Goal: Information Seeking & Learning: Learn about a topic

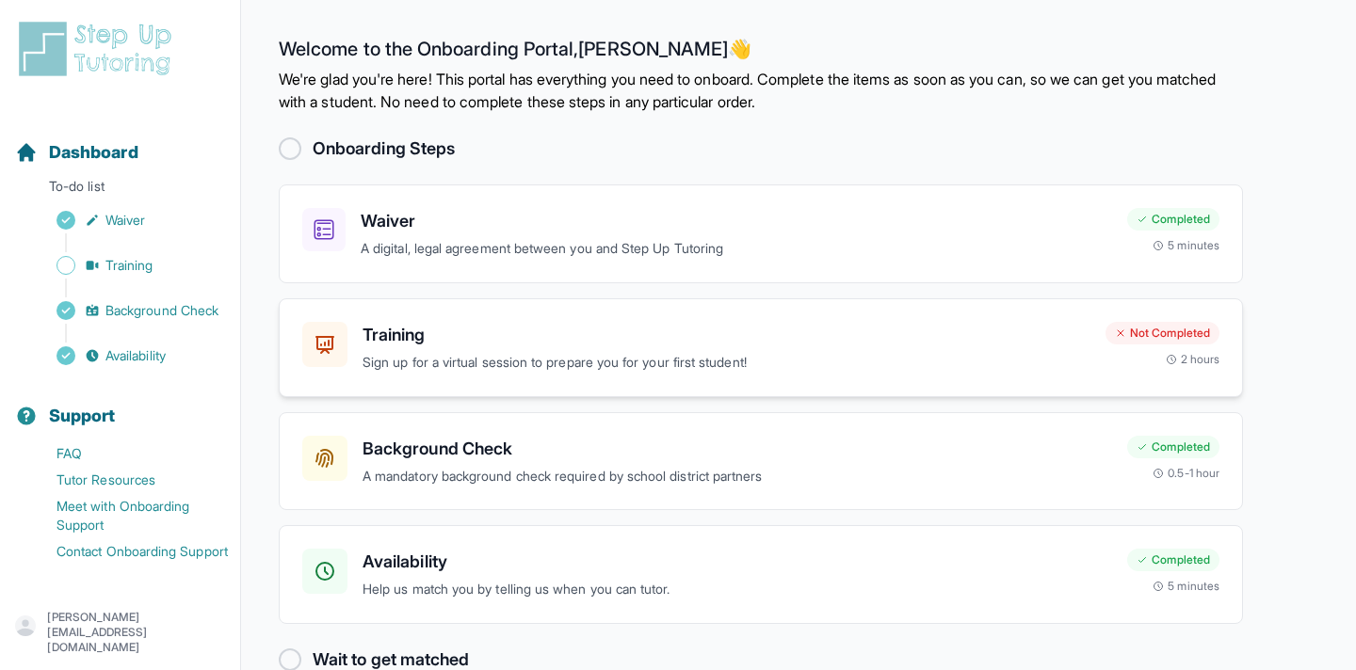
click at [942, 347] on div "Training Sign up for a virtual session to prepare you for your first student!" at bounding box center [726, 348] width 728 height 52
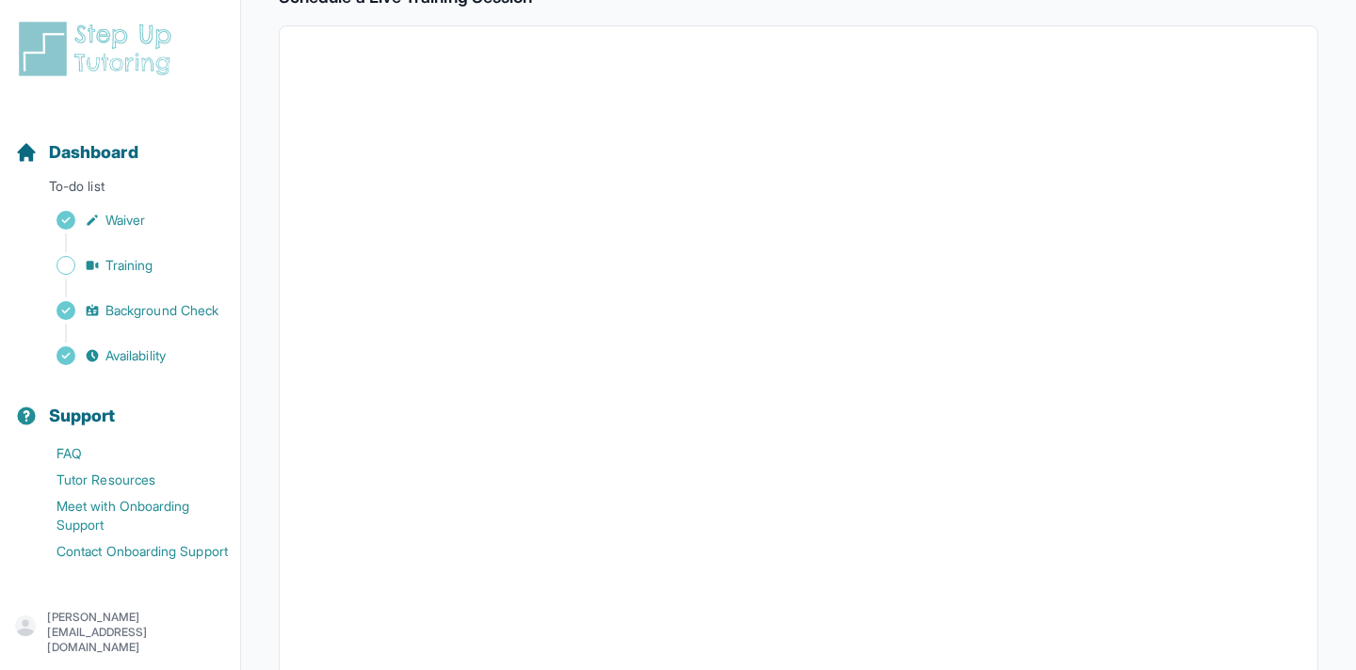
scroll to position [655, 0]
click at [472, 591] on button "I can't make any of these dates" at bounding box center [406, 598] width 208 height 23
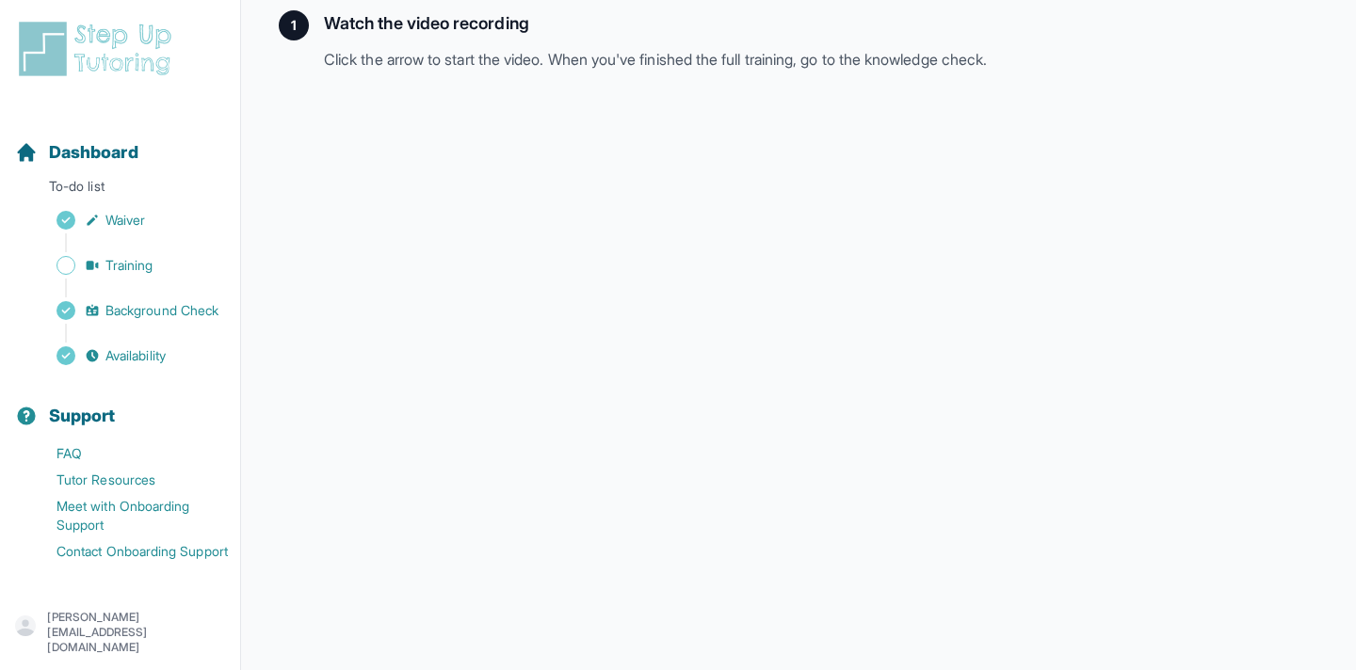
scroll to position [490, 0]
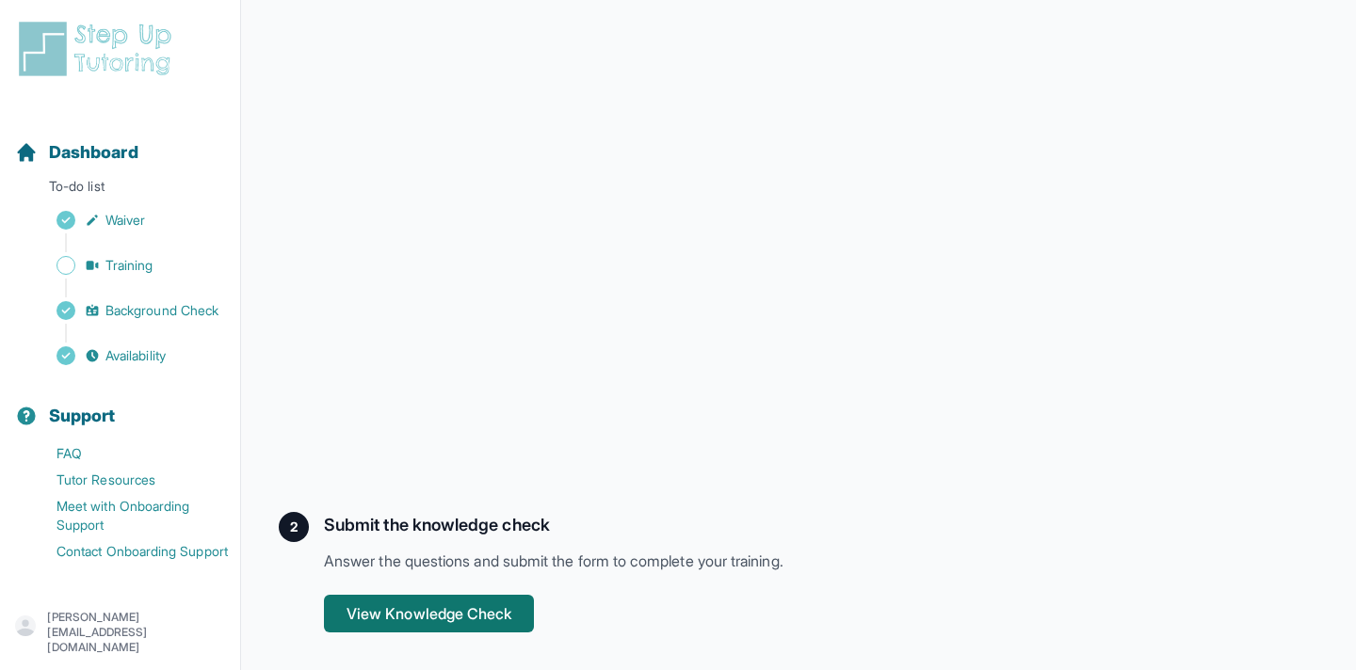
click at [478, 620] on button "View Knowledge Check" at bounding box center [429, 614] width 210 height 38
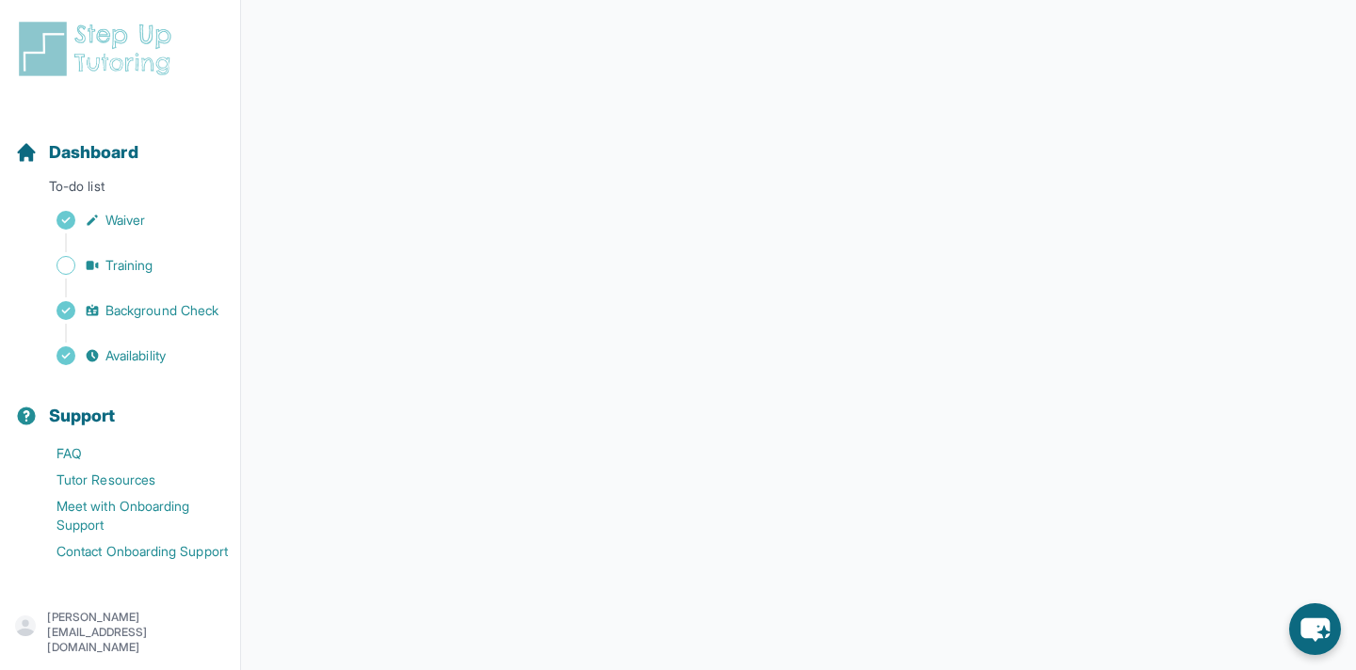
scroll to position [331, 0]
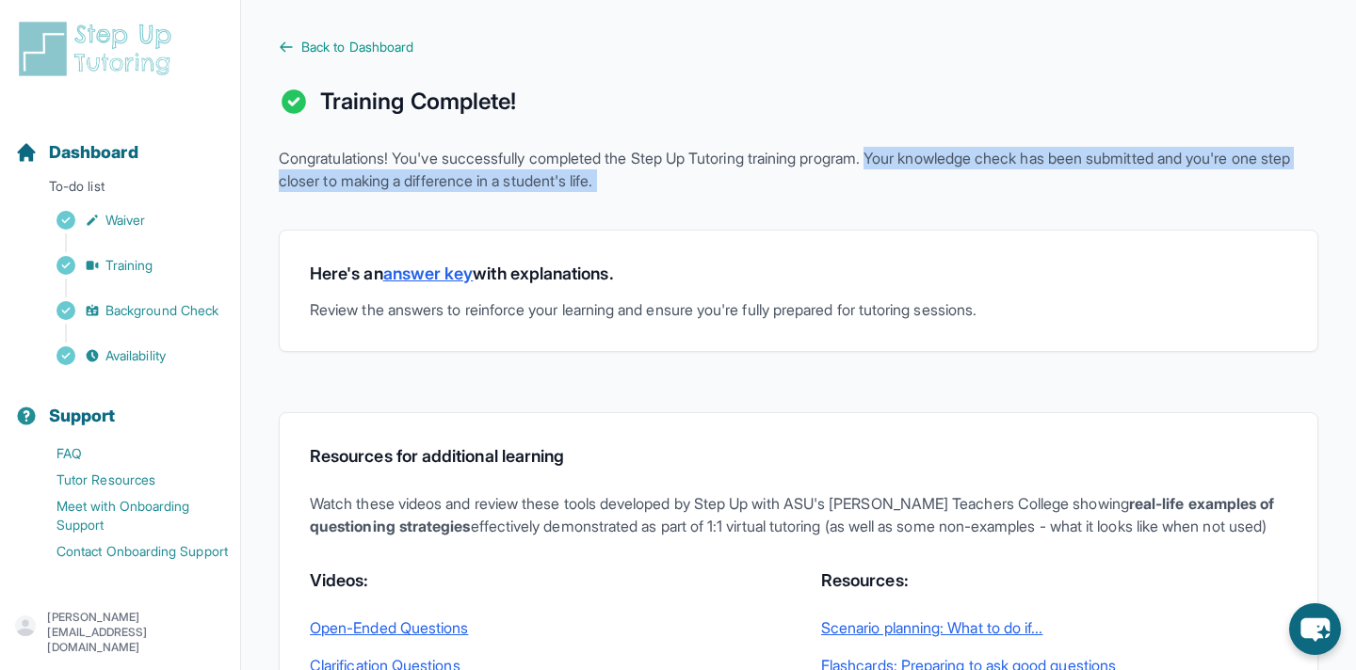
drag, startPoint x: 904, startPoint y: 152, endPoint x: 902, endPoint y: 192, distance: 40.5
click at [902, 192] on div "Back to Dashboard Training Complete! Congratulations! You've successfully compl…" at bounding box center [798, 618] width 1039 height 1160
copy p "Your knowledge check has been submitted and you're one step closer to making a …"
click at [451, 269] on link "answer key" at bounding box center [428, 274] width 90 height 20
click at [422, 43] on link "Back to Dashboard" at bounding box center [798, 47] width 1039 height 19
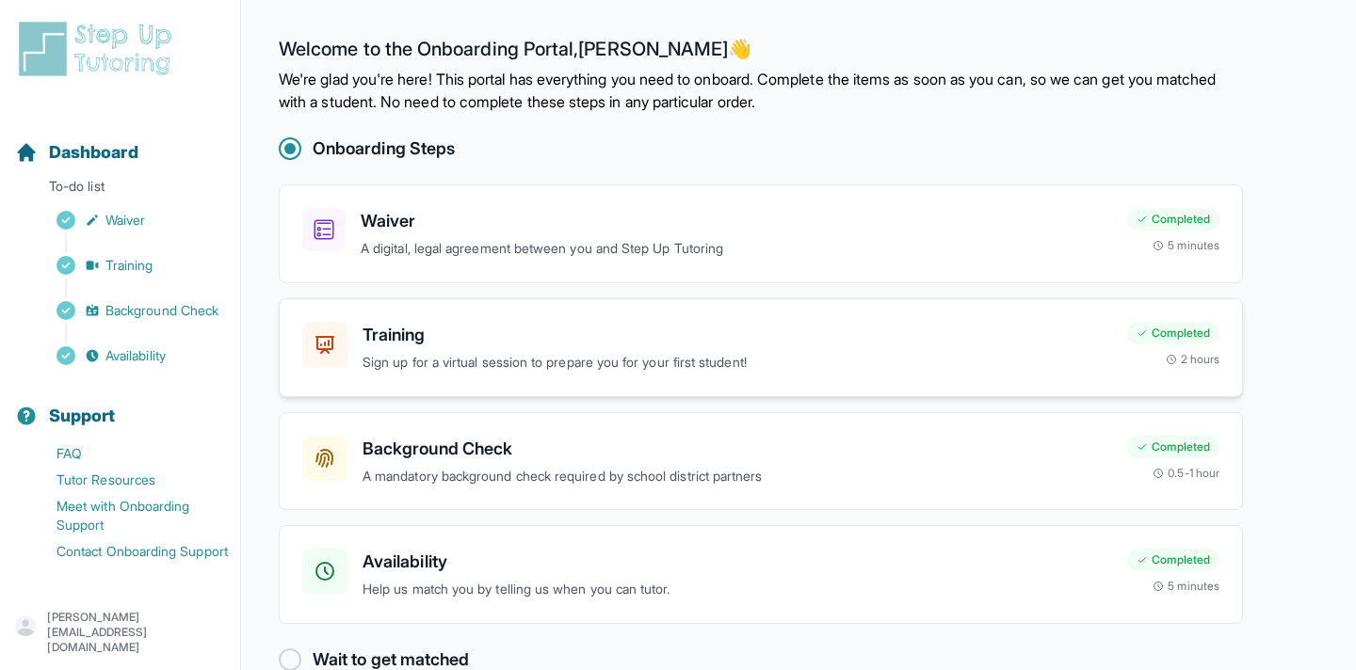
click at [490, 355] on p "Sign up for a virtual session to prepare you for your first student!" at bounding box center [736, 363] width 749 height 22
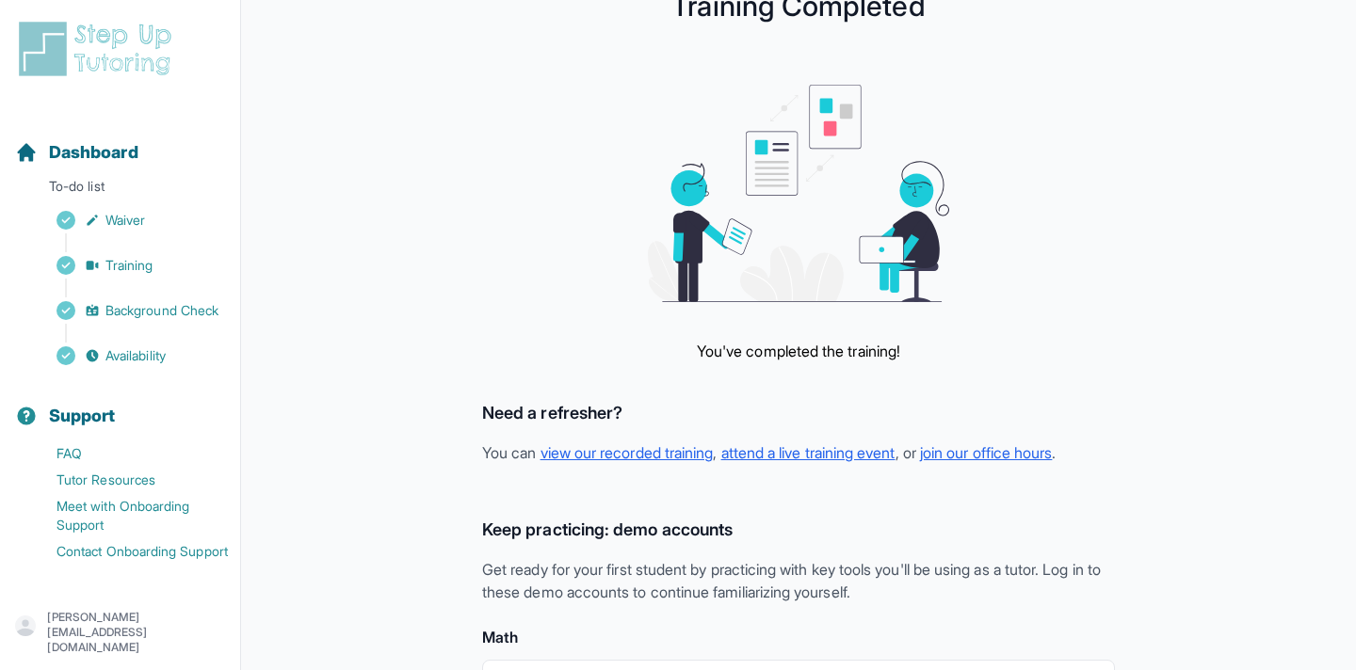
scroll to position [46, 0]
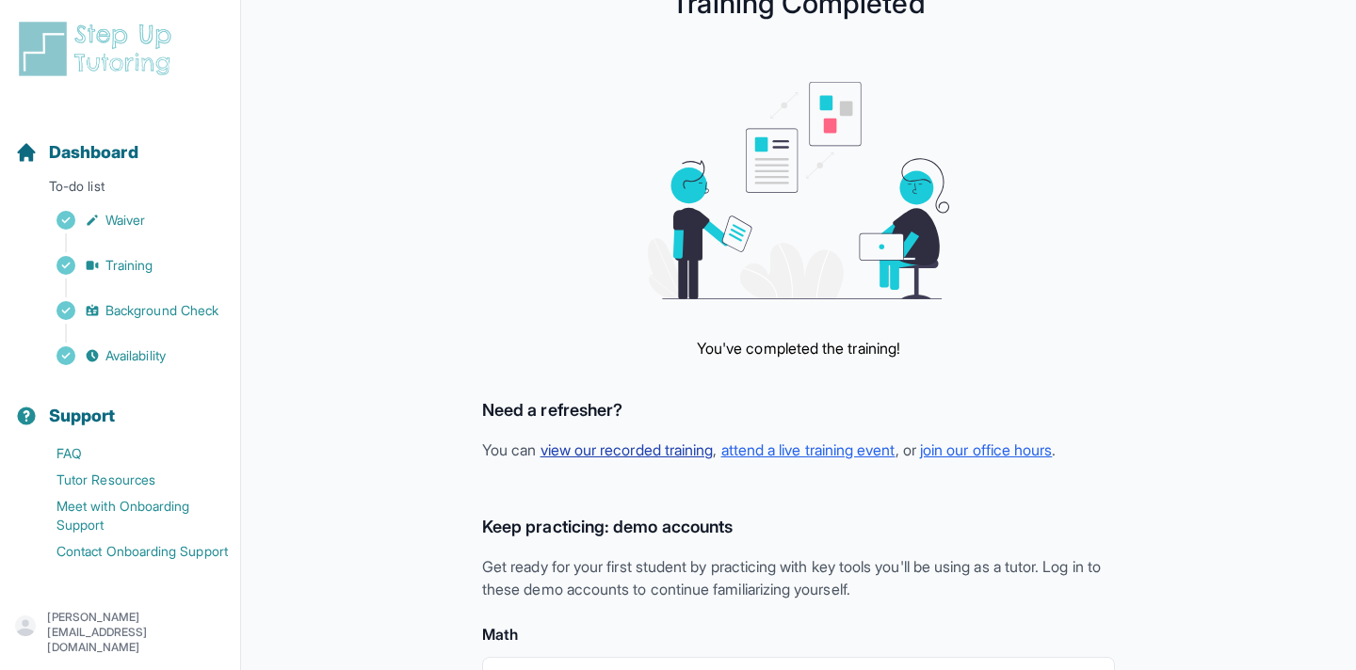
click at [615, 447] on link "view our recorded training" at bounding box center [626, 450] width 173 height 19
click at [803, 448] on link "attend a live training event" at bounding box center [808, 450] width 174 height 19
click at [989, 445] on link "join our office hours" at bounding box center [986, 450] width 132 height 19
